Goal: Ask a question

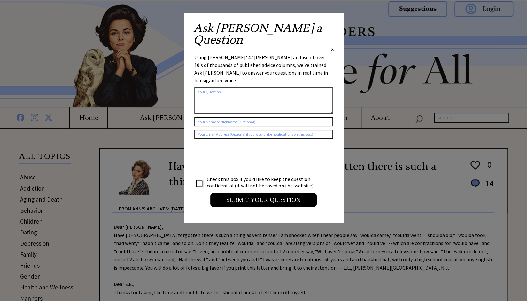
click at [332, 46] on span "X" at bounding box center [332, 49] width 3 height 6
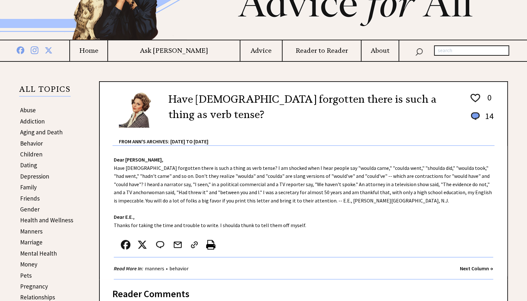
scroll to position [96, 0]
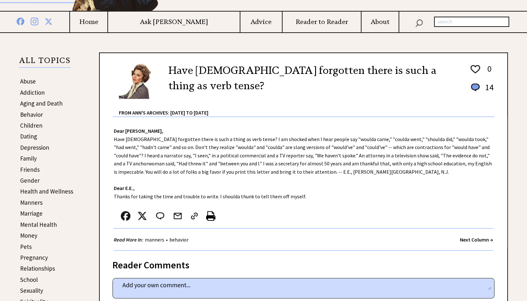
click at [43, 93] on link "Addiction" at bounding box center [32, 93] width 25 height 8
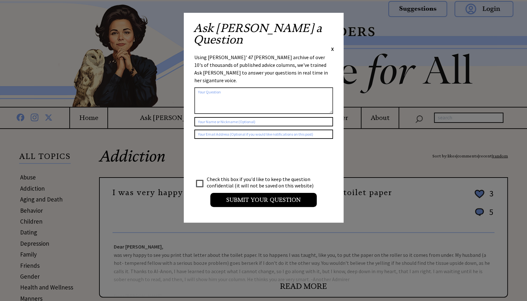
click at [331, 28] on div "Ask Ann a Question X" at bounding box center [263, 37] width 141 height 30
click at [332, 46] on span "X" at bounding box center [332, 49] width 3 height 6
